Goal: Check status: Check status

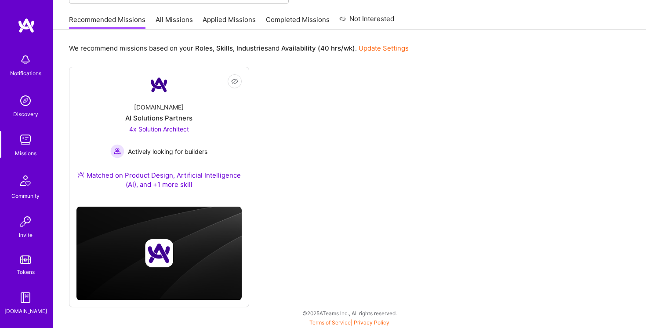
scroll to position [65, 0]
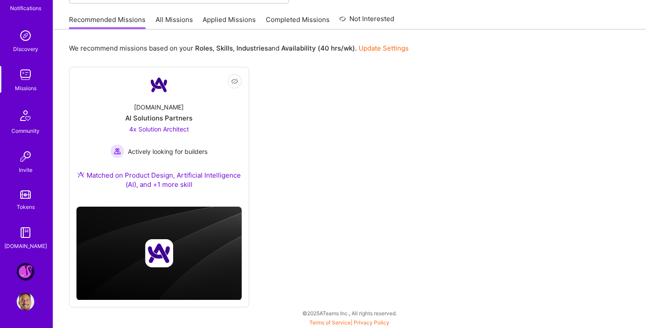
click at [21, 270] on img at bounding box center [26, 272] width 18 height 18
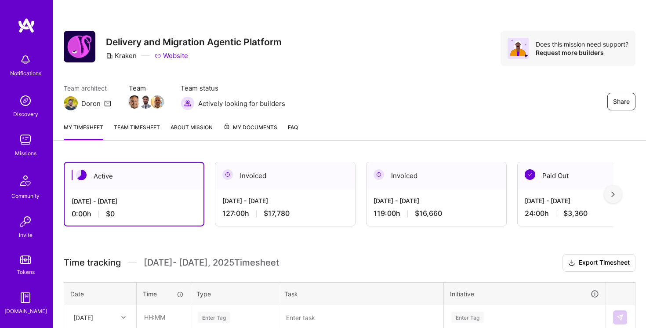
scroll to position [79, 0]
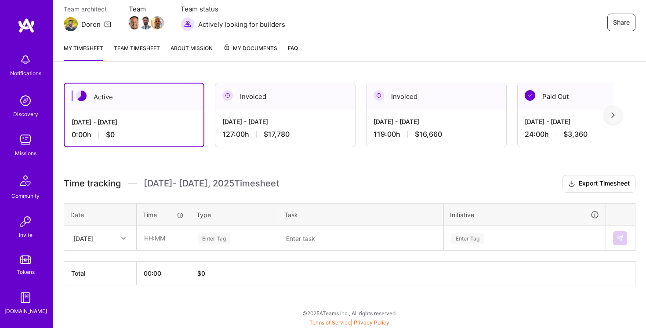
click at [307, 133] on div "127:00 h $17,780" at bounding box center [285, 134] width 126 height 9
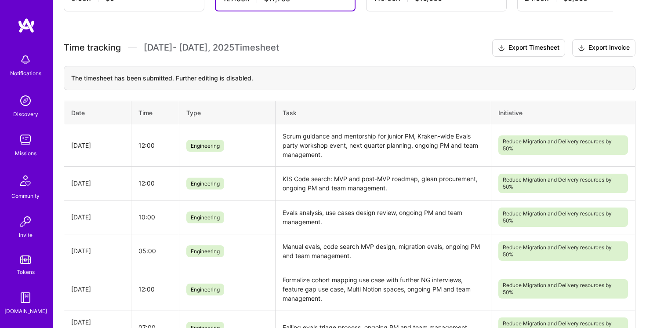
scroll to position [214, 0]
click at [289, 138] on td "Scrum guidance and mentorship for junior PM, Kraken-wide Evals party workshop e…" at bounding box center [383, 146] width 216 height 42
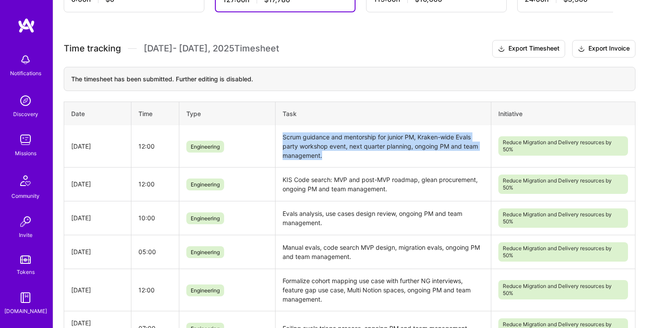
drag, startPoint x: 289, startPoint y: 138, endPoint x: 331, endPoint y: 162, distance: 47.9
click at [331, 162] on td "Scrum guidance and mentorship for junior PM, Kraken-wide Evals party workshop e…" at bounding box center [383, 146] width 216 height 42
drag, startPoint x: 346, startPoint y: 162, endPoint x: 284, endPoint y: 135, distance: 68.3
click at [284, 135] on td "Scrum guidance and mentorship for junior PM, Kraken-wide Evals party workshop e…" at bounding box center [383, 146] width 216 height 42
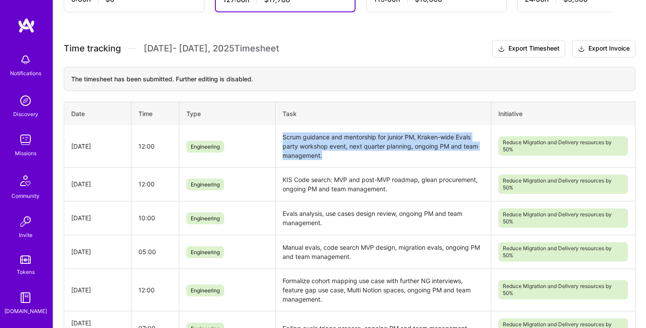
click at [284, 135] on td "Scrum guidance and mentorship for junior PM, Kraken-wide Evals party workshop e…" at bounding box center [383, 146] width 216 height 42
drag, startPoint x: 284, startPoint y: 135, endPoint x: 330, endPoint y: 152, distance: 49.4
click at [330, 152] on td "Scrum guidance and mentorship for junior PM, Kraken-wide Evals party workshop e…" at bounding box center [383, 146] width 216 height 42
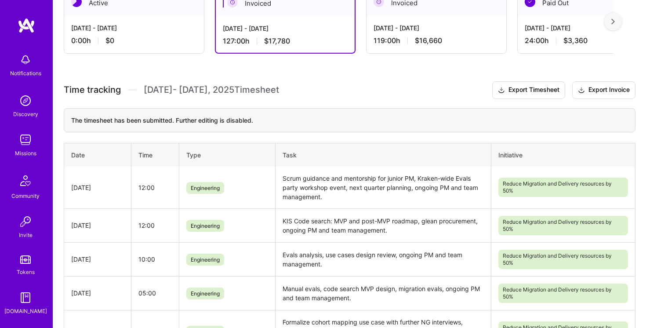
scroll to position [169, 0]
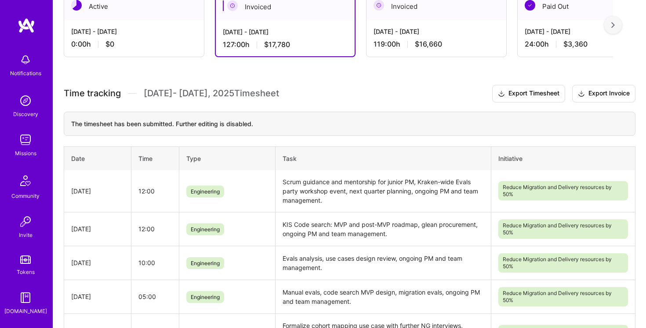
click at [404, 36] on div "[DATE] - [DATE] 119:00 h $16,660" at bounding box center [437, 38] width 140 height 36
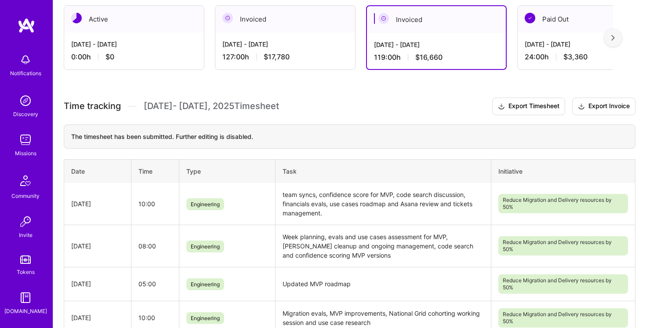
scroll to position [121, 0]
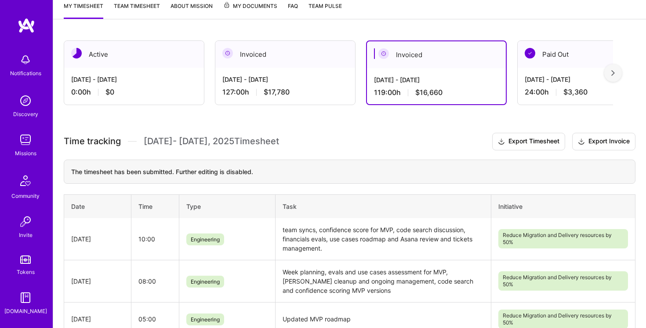
click at [300, 75] on div "[DATE] - [DATE]" at bounding box center [285, 79] width 126 height 9
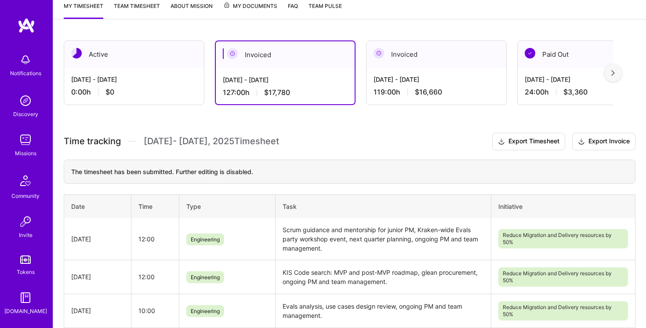
click at [276, 87] on div "[DATE] - [DATE] 127:00 h $17,780" at bounding box center [285, 86] width 139 height 36
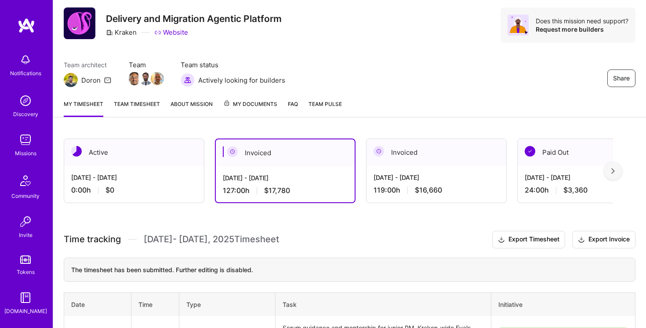
scroll to position [0, 0]
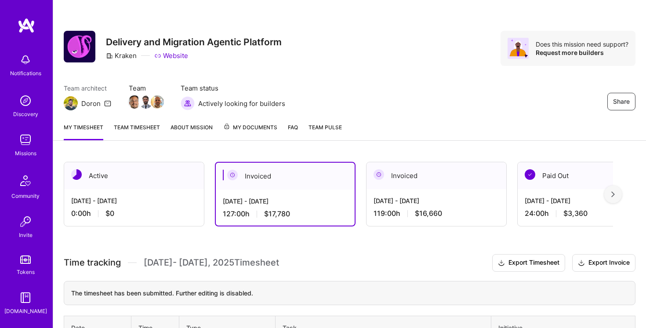
click at [139, 131] on link "Team timesheet" at bounding box center [137, 132] width 46 height 18
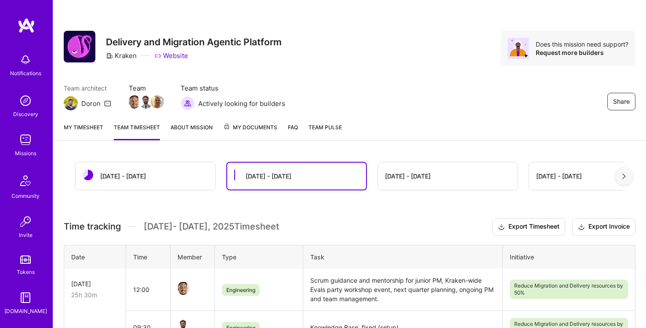
click at [87, 132] on link "My timesheet" at bounding box center [84, 132] width 40 height 18
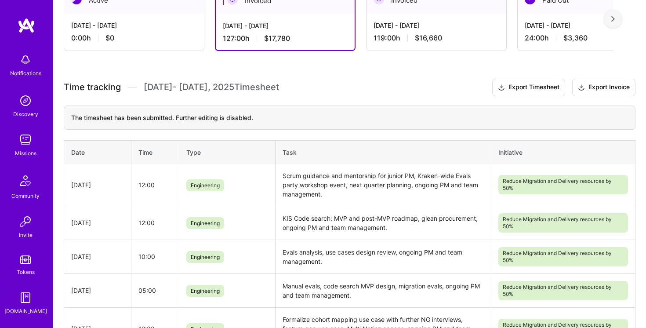
scroll to position [41, 0]
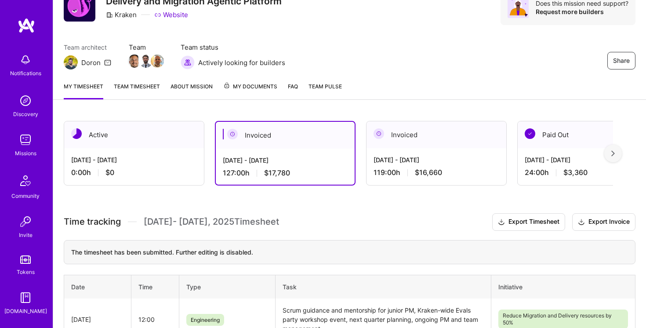
click at [126, 151] on div "[DATE] - [DATE] 0:00 h $0" at bounding box center [134, 166] width 140 height 36
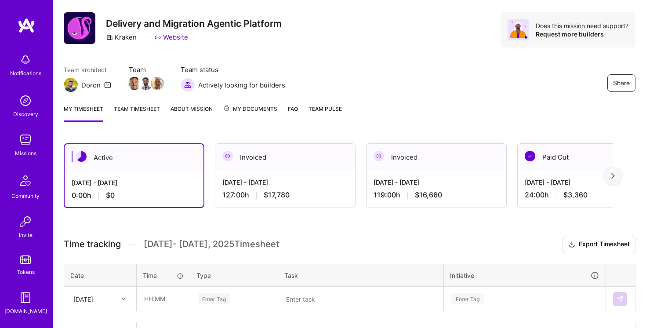
scroll to position [34, 0]
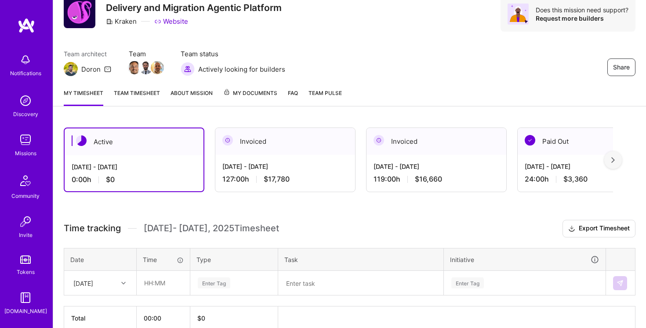
click at [265, 146] on div "Invoiced" at bounding box center [285, 141] width 140 height 27
